Goal: Information Seeking & Learning: Get advice/opinions

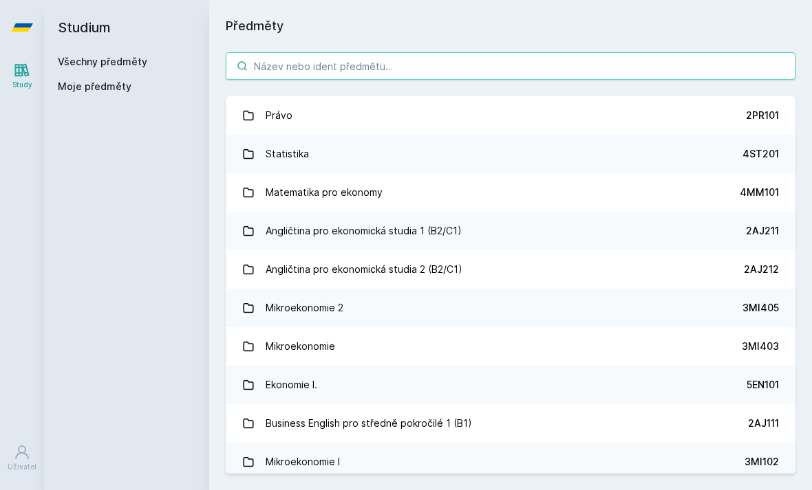
click at [480, 74] on input "search" at bounding box center [510, 66] width 569 height 28
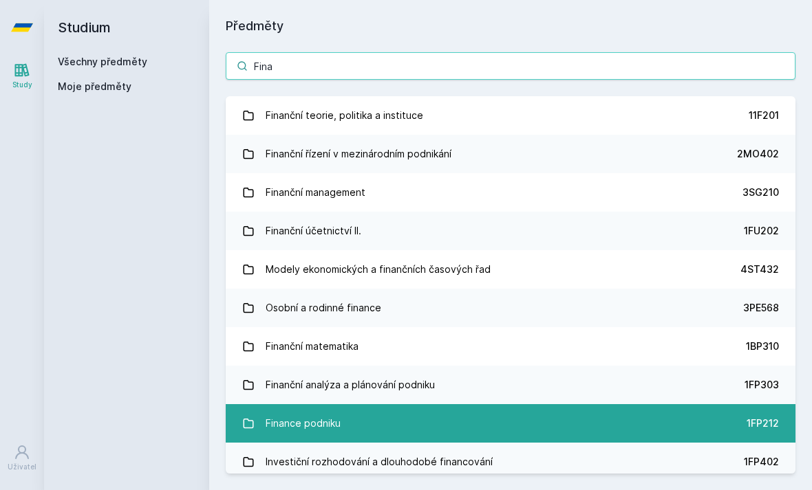
type input "Fina"
click at [402, 417] on link "Finance podniku 1FP212" at bounding box center [510, 423] width 569 height 39
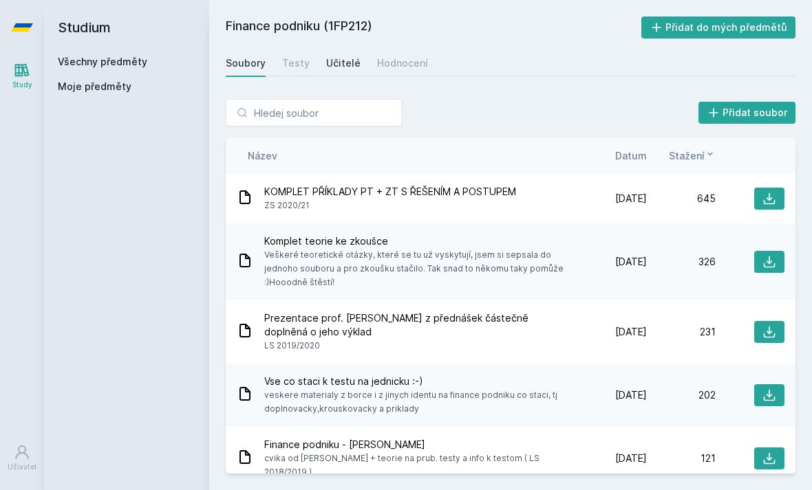
click at [341, 65] on div "Učitelé" at bounding box center [343, 63] width 34 height 14
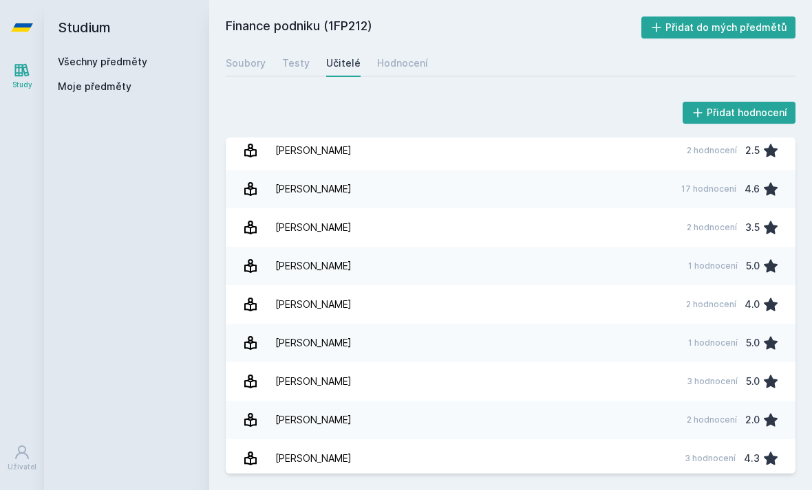
scroll to position [544, 0]
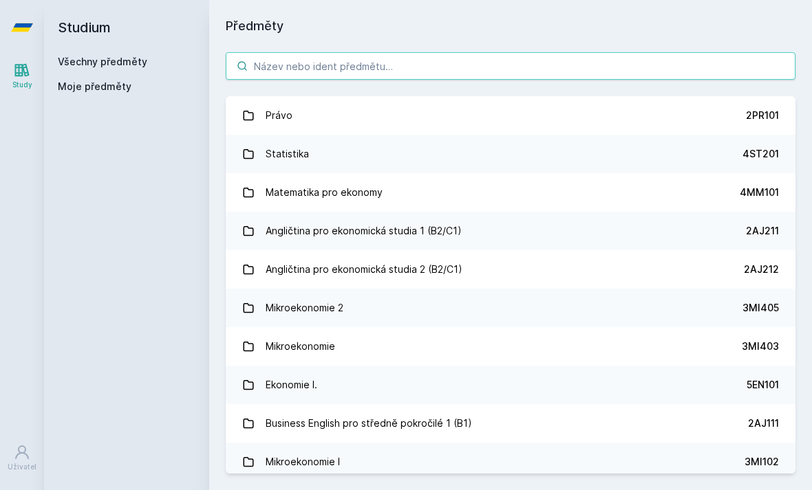
click at [342, 73] on input "search" at bounding box center [510, 66] width 569 height 28
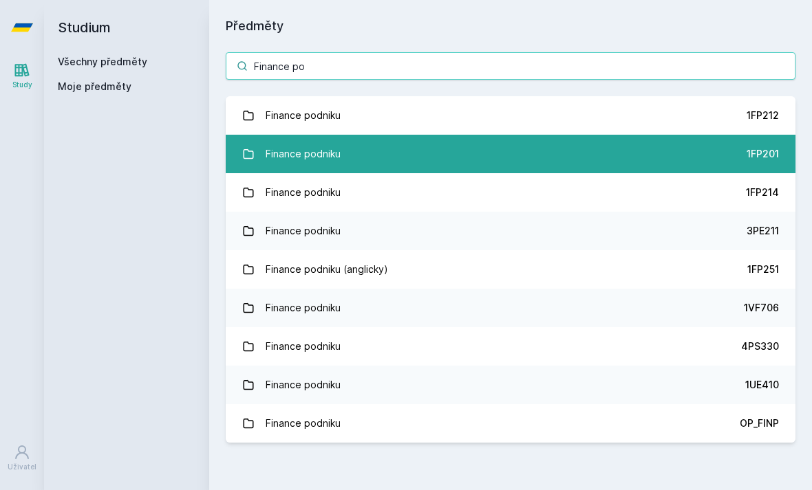
type input "Finance po"
click at [363, 153] on link "Finance podniku 1FP201" at bounding box center [510, 154] width 569 height 39
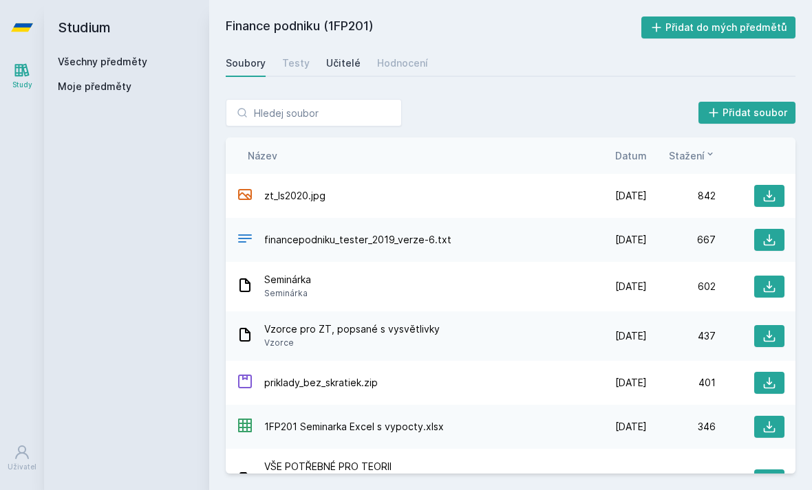
click at [350, 65] on div "Učitelé" at bounding box center [343, 63] width 34 height 14
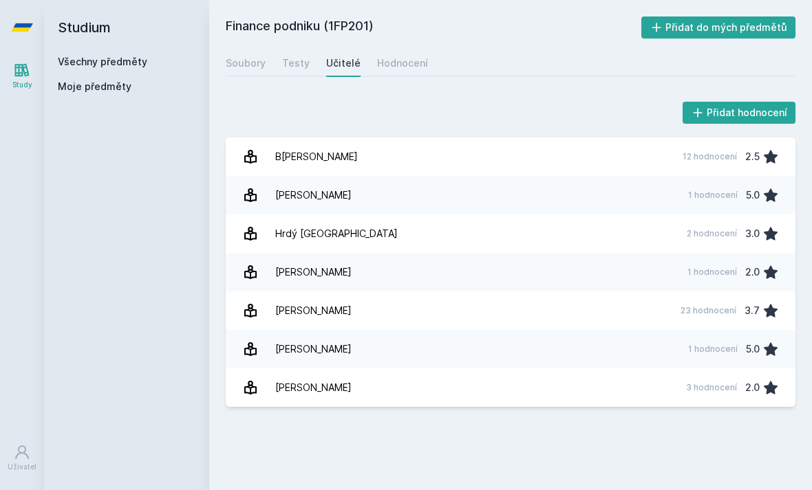
click at [102, 28] on h2 "Studium" at bounding box center [127, 27] width 138 height 55
click at [101, 62] on link "Všechny předměty" at bounding box center [102, 62] width 89 height 12
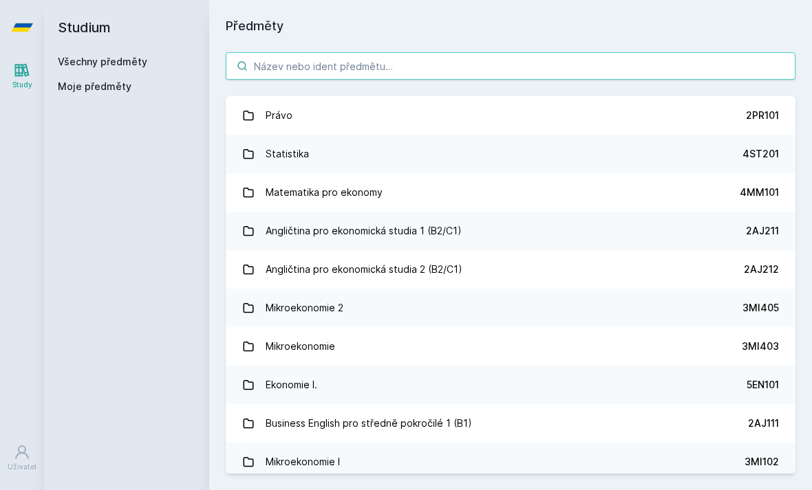
click at [346, 62] on input "search" at bounding box center [510, 66] width 569 height 28
type input "O"
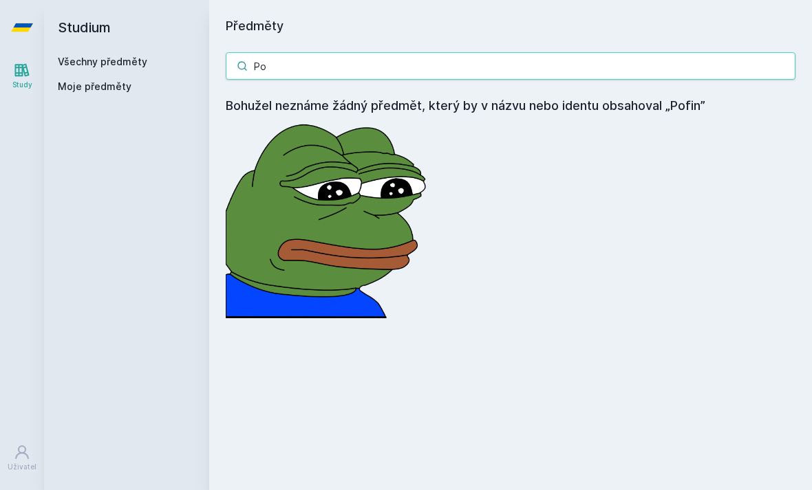
type input "P"
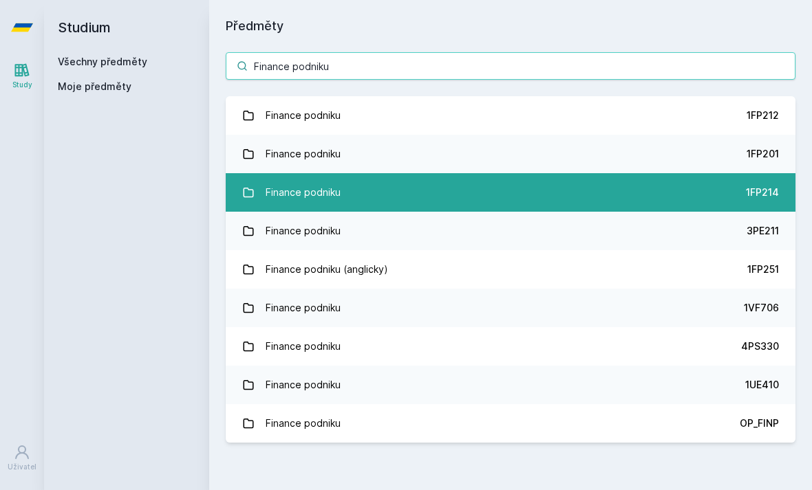
type input "Finance podniku"
click at [329, 197] on div "Finance podniku" at bounding box center [302, 193] width 75 height 28
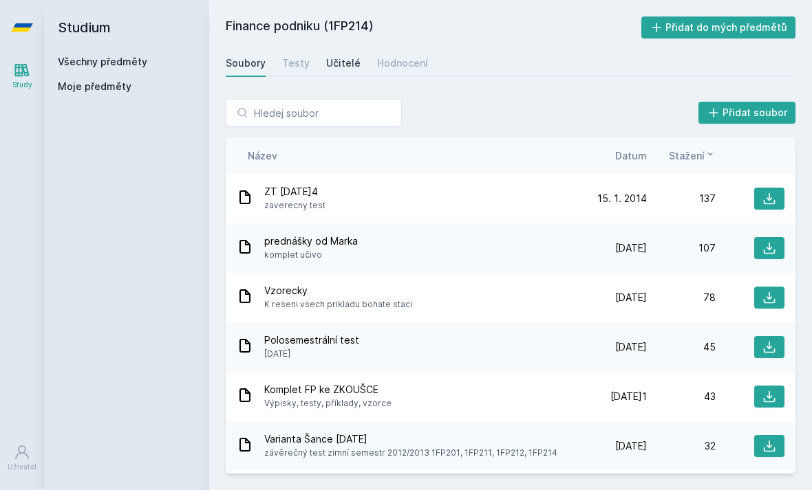
click at [347, 52] on link "Učitelé" at bounding box center [343, 64] width 34 height 28
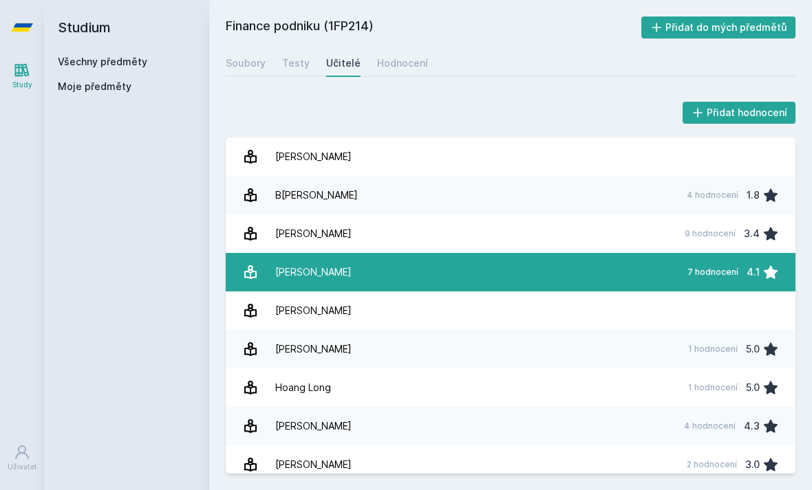
click at [449, 272] on link "[PERSON_NAME] 7 hodnocení 4.1" at bounding box center [510, 272] width 569 height 39
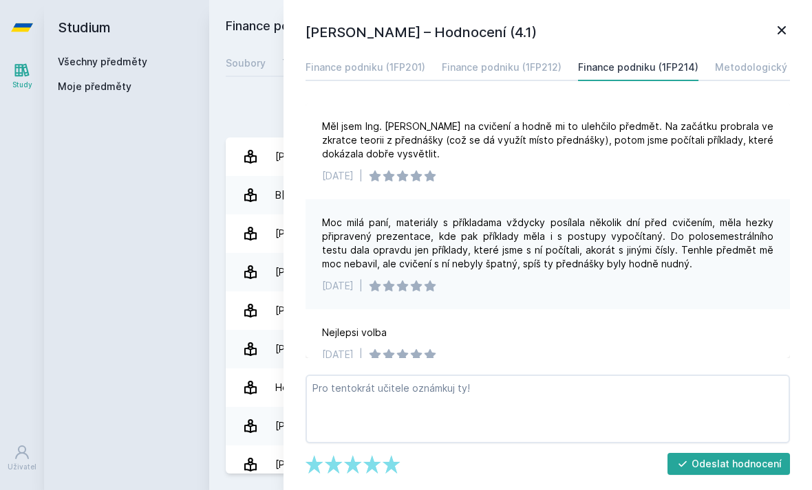
scroll to position [-1, 0]
click at [138, 171] on div "Studium Všechny předměty Moje předměty" at bounding box center [126, 245] width 165 height 490
click at [782, 23] on icon at bounding box center [781, 30] width 17 height 17
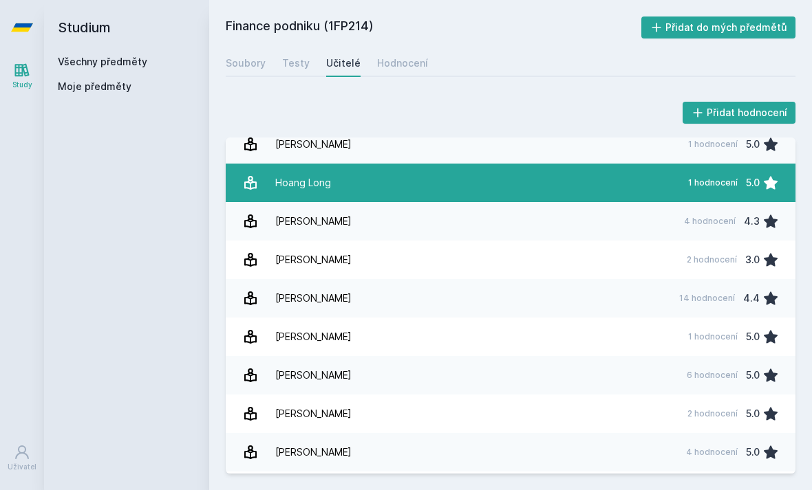
scroll to position [242, 0]
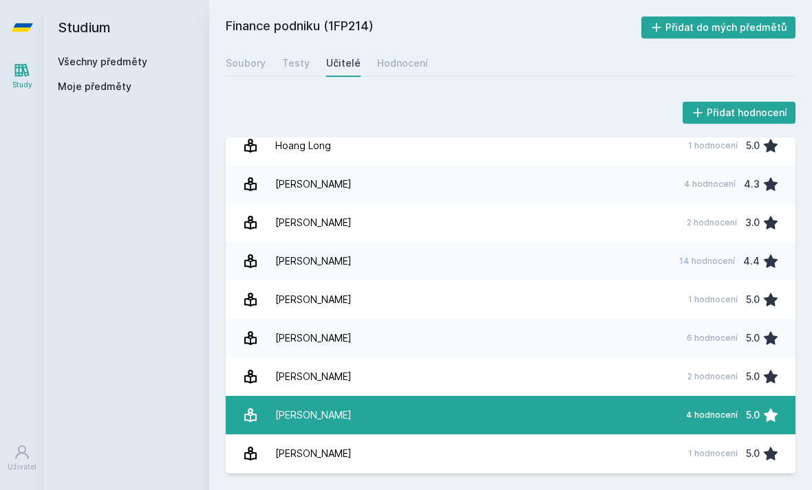
click at [351, 413] on div "[PERSON_NAME]" at bounding box center [313, 416] width 76 height 28
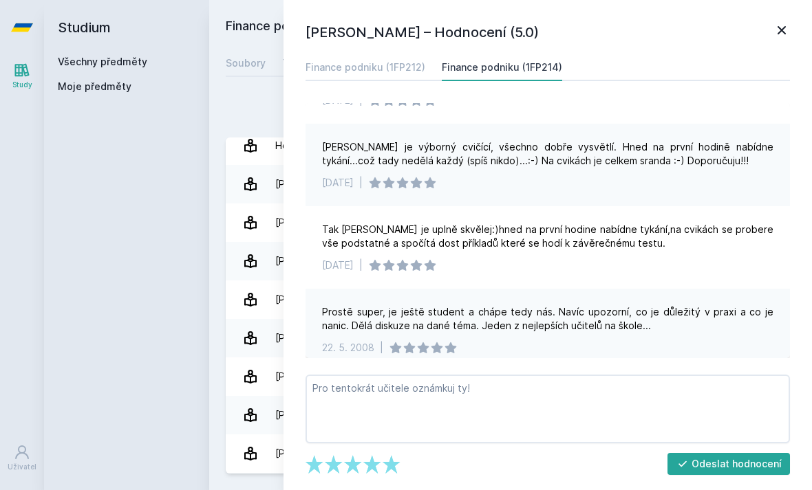
scroll to position [130, 0]
click at [221, 243] on div "Přidat hodnocení [PERSON_NAME] – Hodnocení (5.0) Finance podniku (1FP212) Finan…" at bounding box center [510, 287] width 602 height 408
click at [116, 182] on div "Studium Všechny předměty Moje předměty" at bounding box center [126, 245] width 165 height 490
click at [781, 28] on icon at bounding box center [781, 30] width 17 height 17
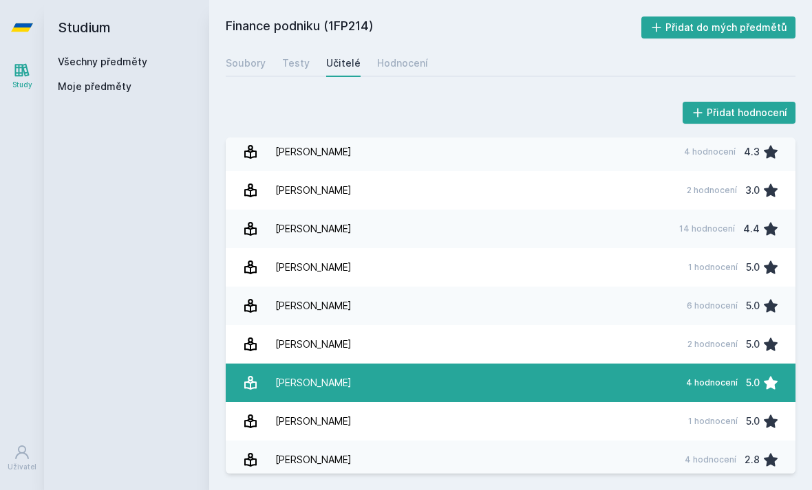
scroll to position [44, 0]
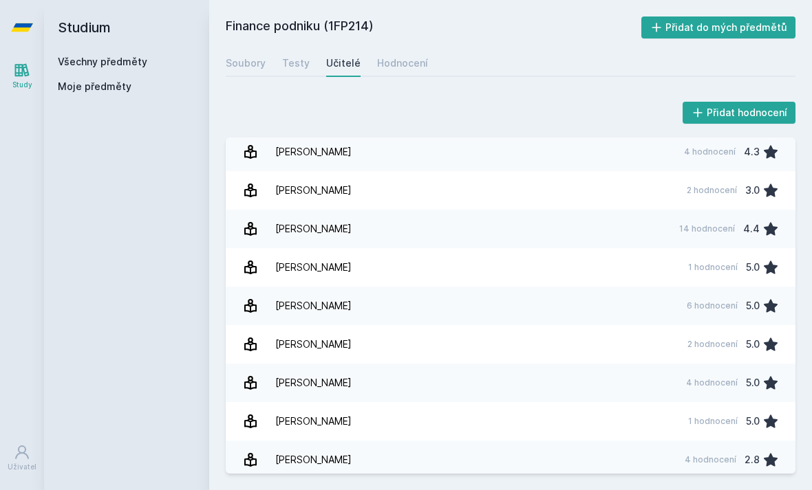
click at [341, 485] on div "[PERSON_NAME]" at bounding box center [313, 499] width 76 height 28
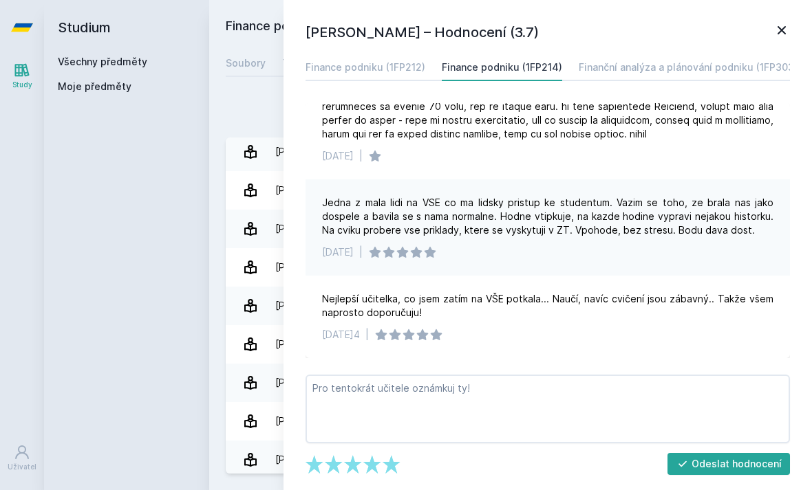
click at [158, 186] on div "Studium Všechny předměty Moje předměty" at bounding box center [126, 245] width 165 height 490
click at [782, 34] on icon at bounding box center [781, 30] width 17 height 17
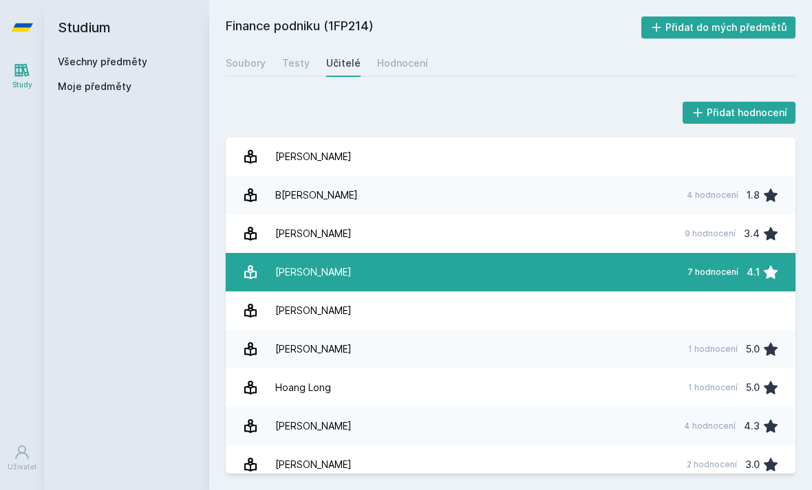
click at [401, 253] on link "[PERSON_NAME] 7 hodnocení 4.1" at bounding box center [510, 272] width 569 height 39
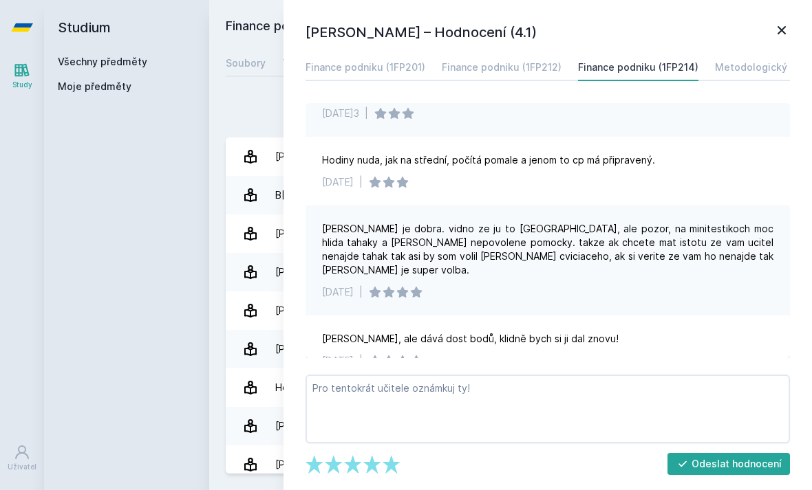
scroll to position [378, 0]
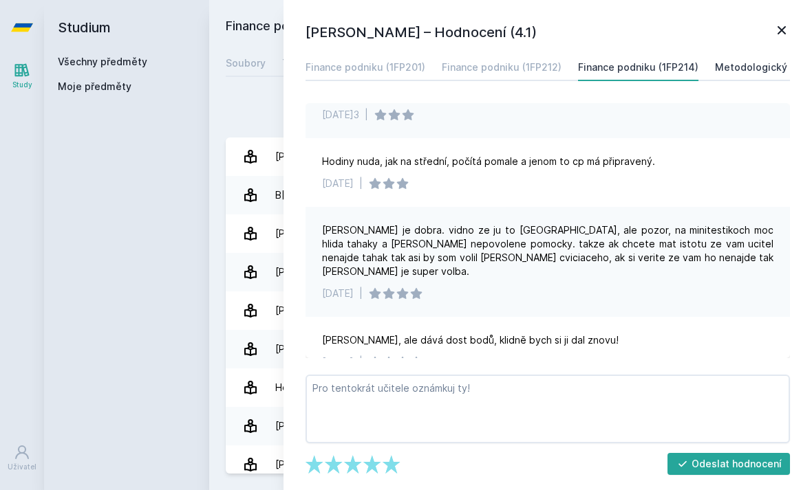
click at [736, 66] on div "Metodologický seminář (1FU191)" at bounding box center [791, 68] width 153 height 14
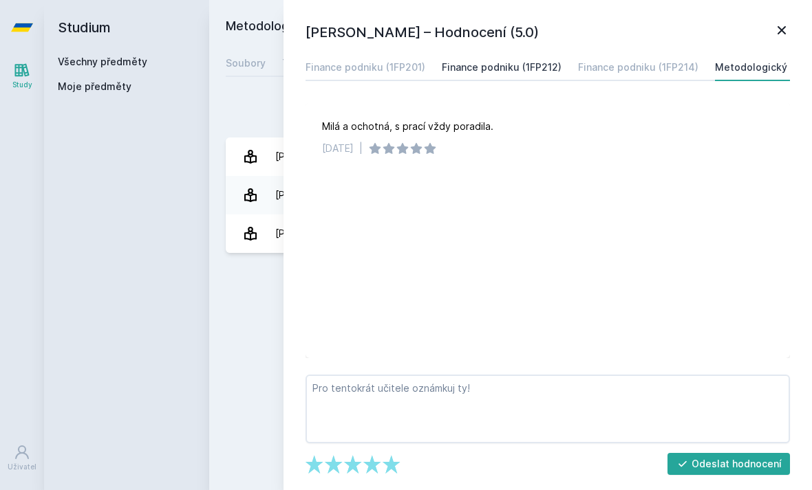
click at [530, 61] on div "Finance podniku (1FP212)" at bounding box center [502, 68] width 120 height 14
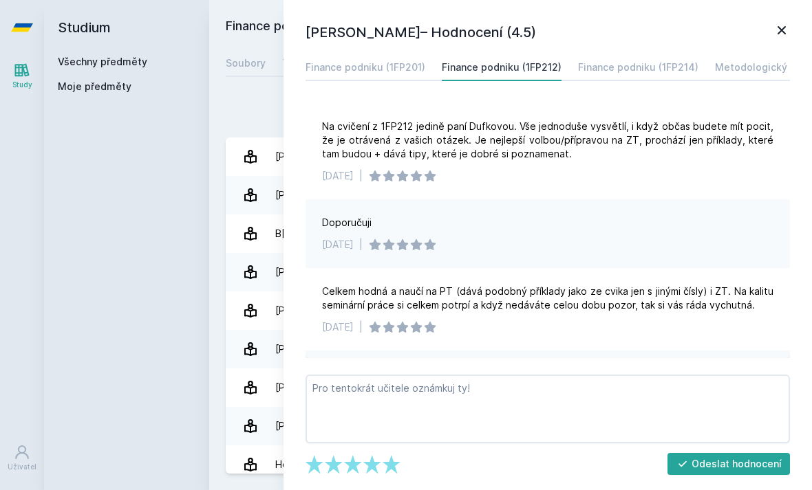
click at [397, 50] on div "[PERSON_NAME] – Hodnocení (4.5) Finance podniku (1FP201) Finance podniku (1FP21…" at bounding box center [547, 245] width 528 height 490
click at [383, 58] on link "Finance podniku (1FP201)" at bounding box center [365, 68] width 120 height 28
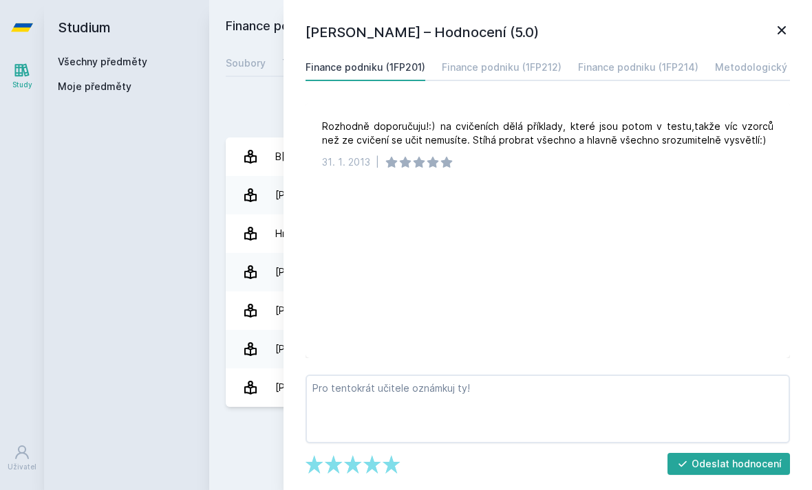
click at [797, 28] on div "[PERSON_NAME] – Hodnocení (5.0) Finance podniku (1FP201) Finance podniku (1FP21…" at bounding box center [547, 245] width 528 height 490
click at [787, 34] on icon at bounding box center [781, 30] width 17 height 17
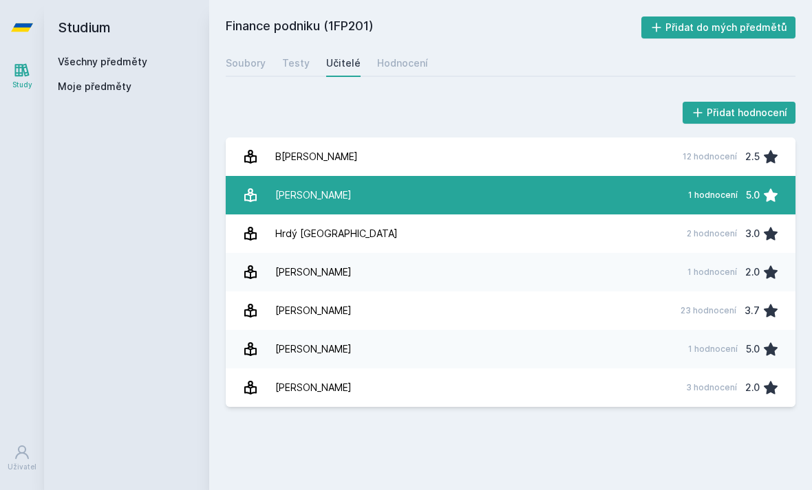
click at [470, 214] on link "[PERSON_NAME] 1 hodnocení 5.0" at bounding box center [510, 195] width 569 height 39
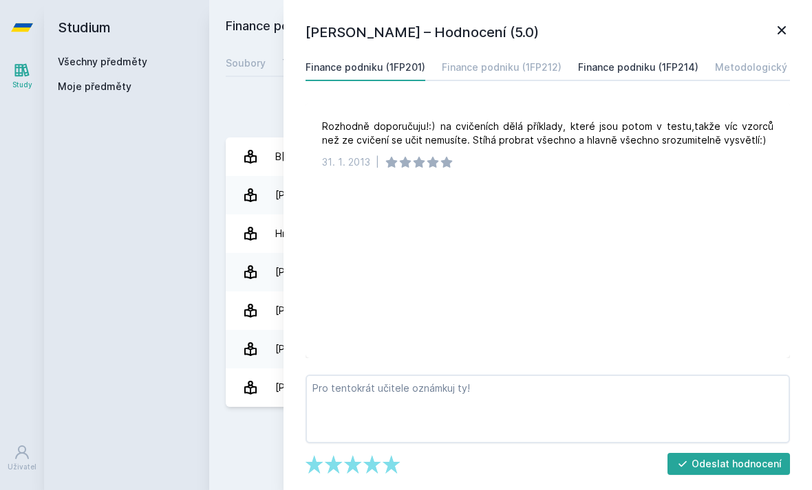
click at [625, 54] on link "Finance podniku (1FP214)" at bounding box center [638, 68] width 120 height 28
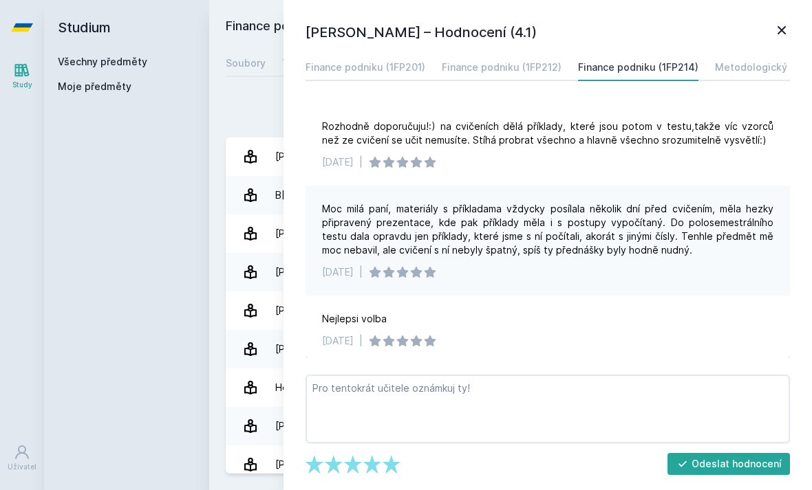
click at [213, 137] on div "Přidat hodnocení [PERSON_NAME] – Hodnocení (4.1) Finance podniku (1FP201) Finan…" at bounding box center [510, 287] width 602 height 408
click at [781, 30] on icon at bounding box center [781, 30] width 8 height 8
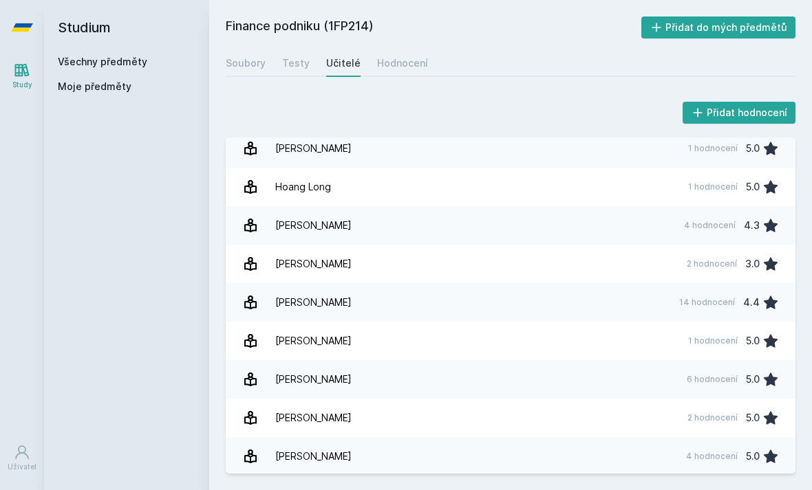
scroll to position [200, 0]
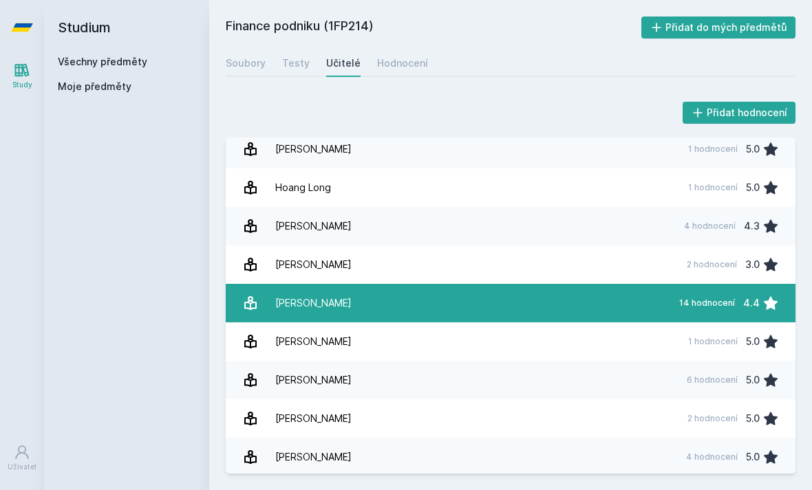
click at [415, 305] on link "[PERSON_NAME] 14 hodnocení 4.4" at bounding box center [510, 303] width 569 height 39
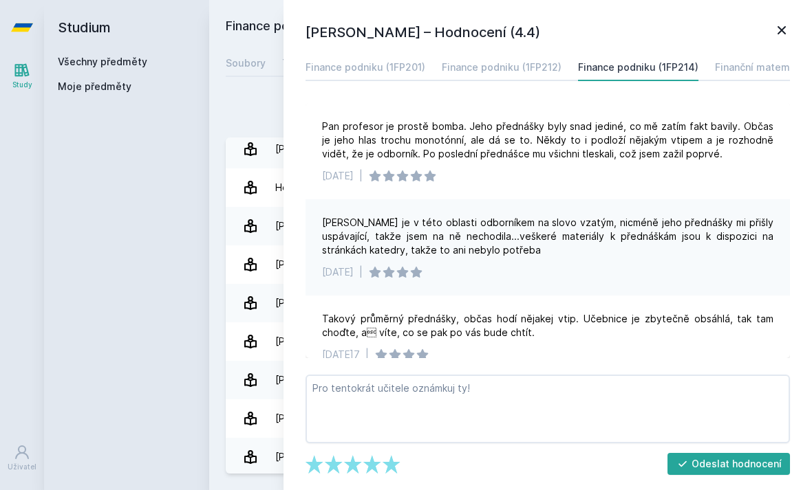
click at [785, 34] on icon at bounding box center [781, 30] width 17 height 17
